Goal: Navigation & Orientation: Go to known website

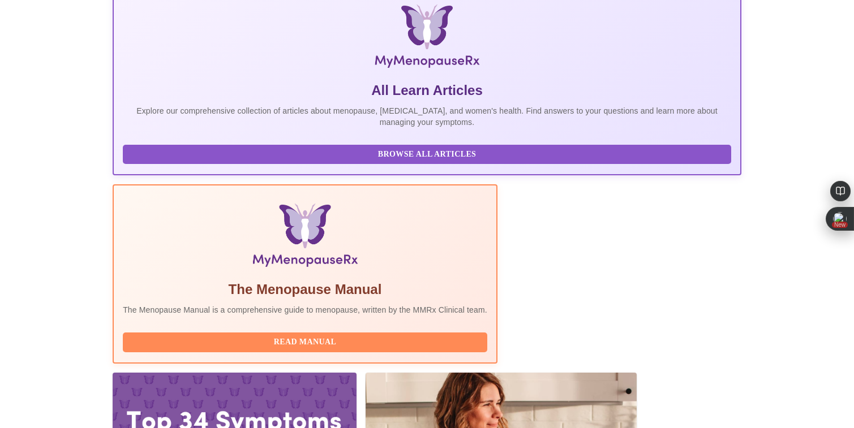
scroll to position [191, 0]
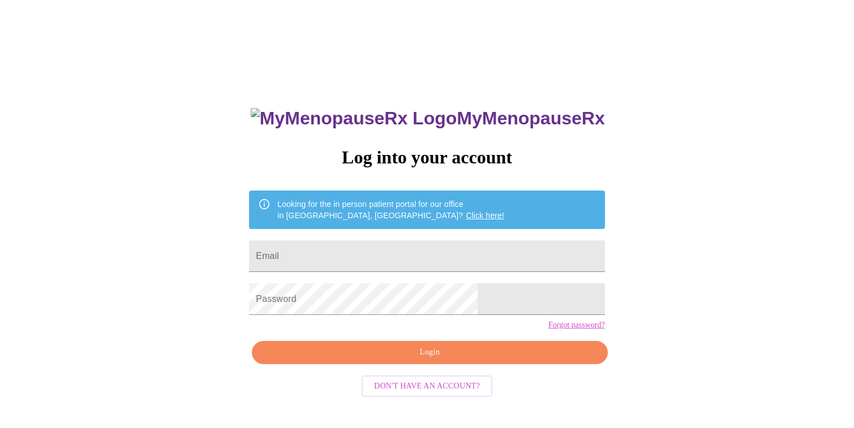
scroll to position [2, 0]
